Goal: Book appointment/travel/reservation

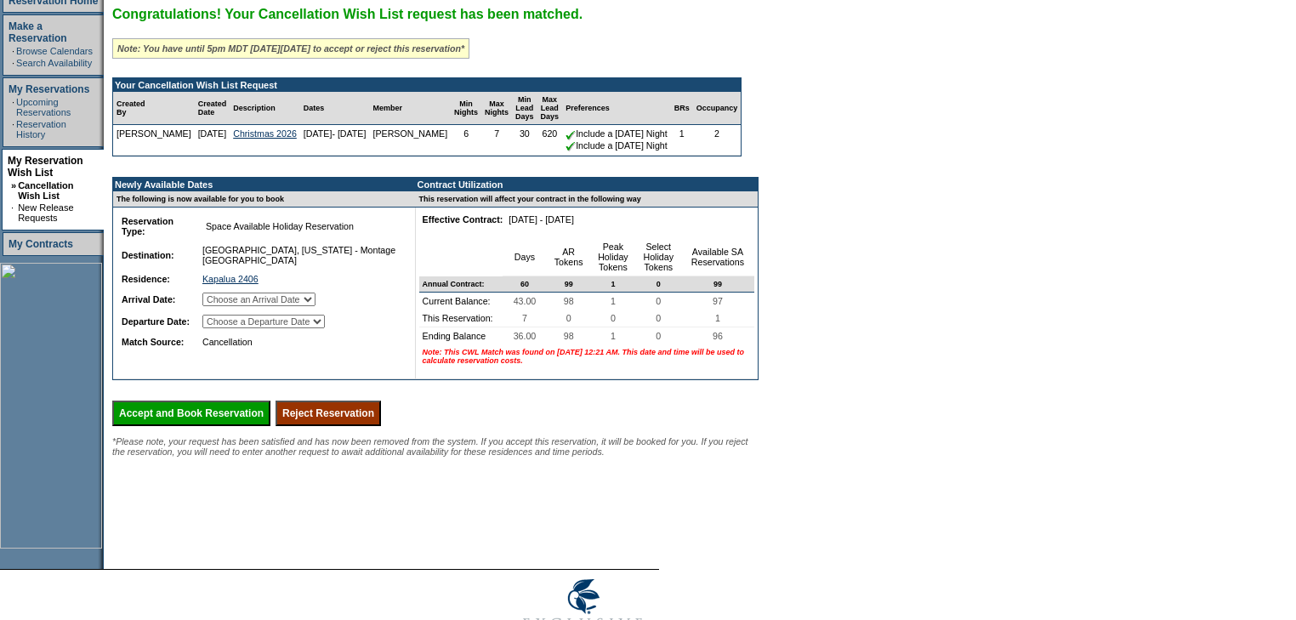
scroll to position [272, 0]
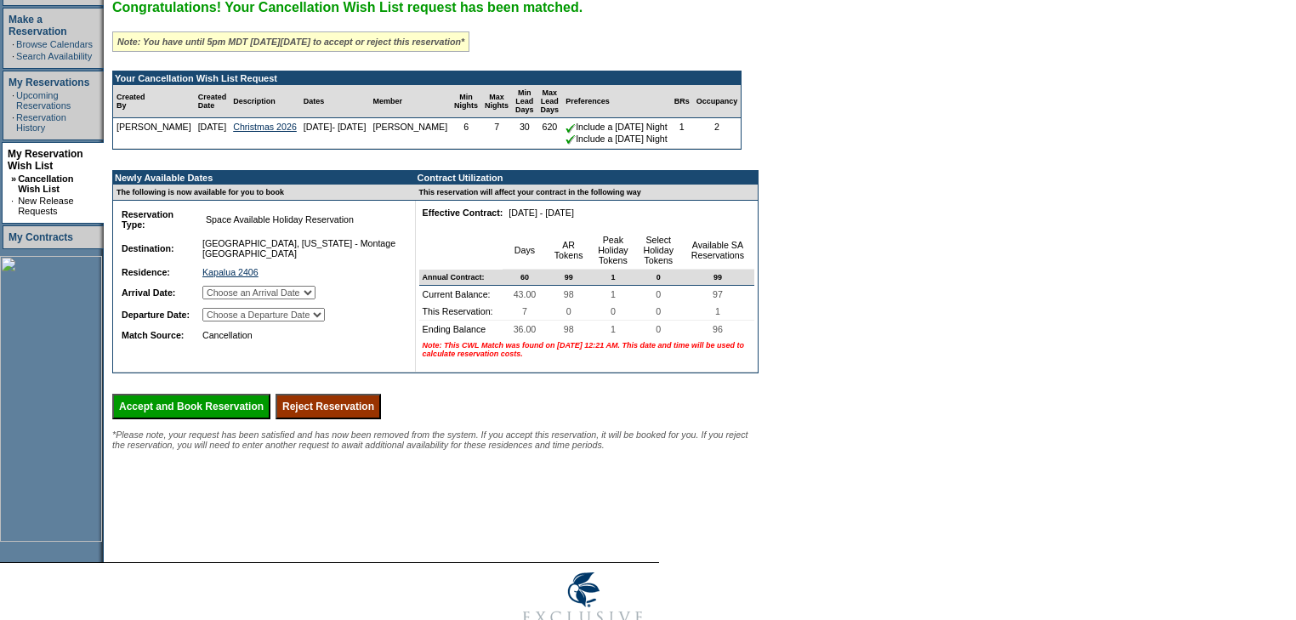
click at [289, 299] on select "Choose an Arrival Date Sunday, December 21, 2025 Monday, December 22, 2025 Tues…" at bounding box center [258, 293] width 113 height 14
select select "12/21/2025"
click at [223, 299] on select "Choose an Arrival Date Sunday, December 21, 2025 Monday, December 22, 2025 Tues…" at bounding box center [258, 293] width 113 height 14
click at [298, 321] on select "Choose a Departure Date Monday, December 22, 2025 Tuesday, December 23, 2025 We…" at bounding box center [263, 315] width 122 height 14
select select "12/28/2025"
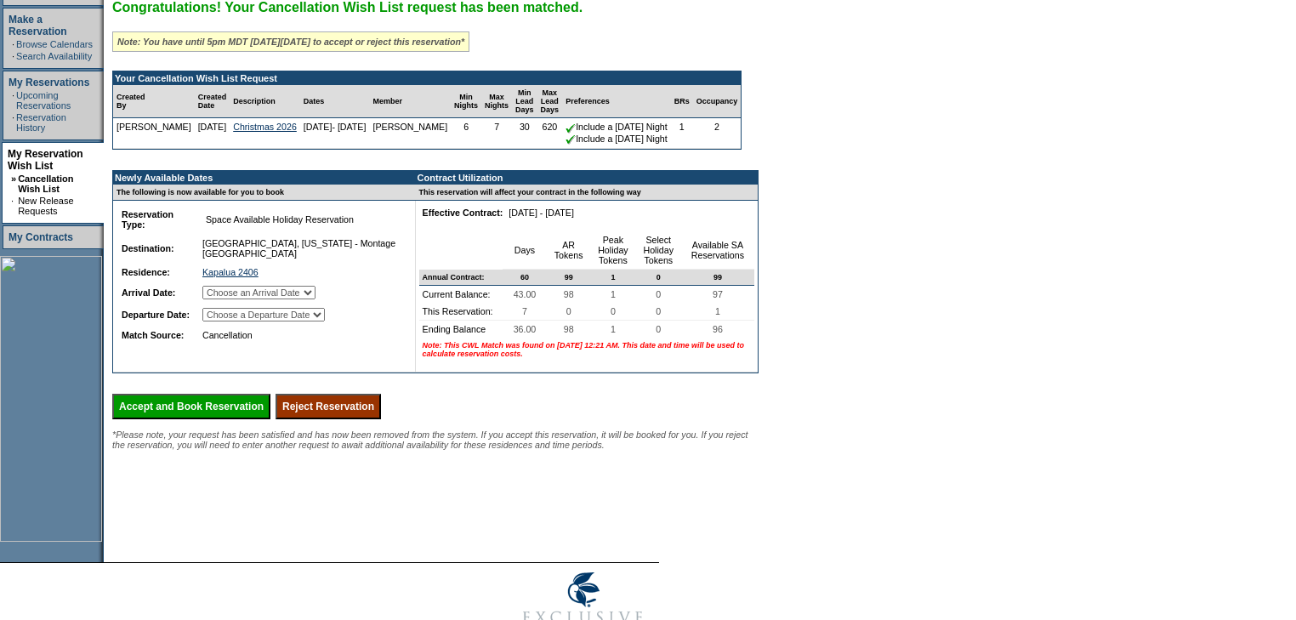
click at [224, 321] on select "Choose a Departure Date Monday, December 22, 2025 Tuesday, December 23, 2025 We…" at bounding box center [263, 315] width 122 height 14
click at [264, 419] on input "Accept and Book Reservation" at bounding box center [191, 407] width 158 height 26
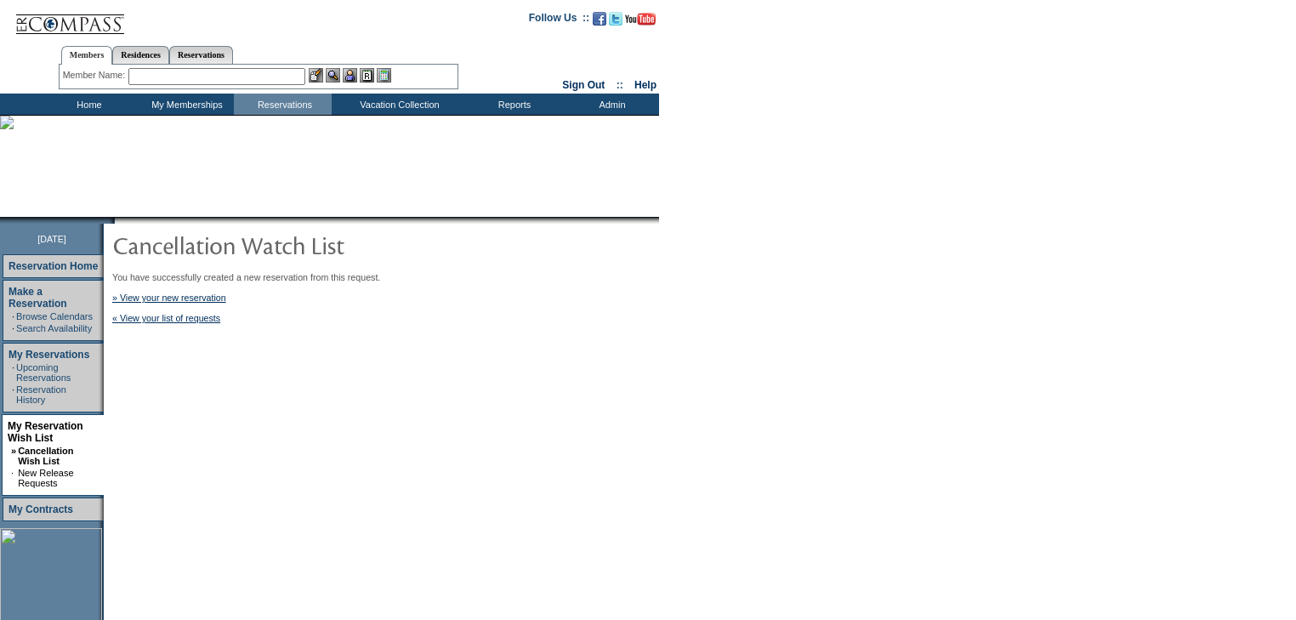
click at [81, 103] on td "Home" at bounding box center [87, 104] width 98 height 21
